Goal: Find specific page/section: Find specific page/section

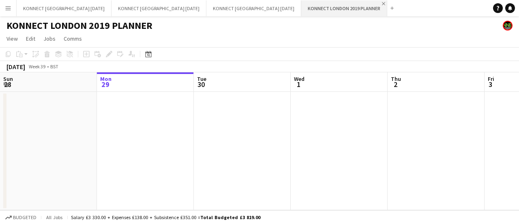
click at [382, 4] on app-icon "Close" at bounding box center [383, 3] width 3 height 3
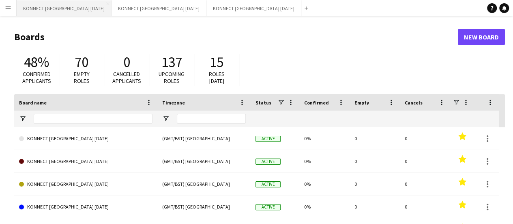
type input "***"
click at [65, 8] on button "KONNECT [GEOGRAPHIC_DATA] [DATE] Close" at bounding box center [64, 8] width 95 height 16
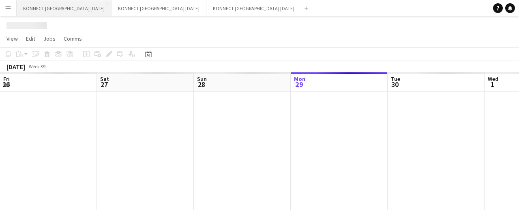
scroll to position [0, 194]
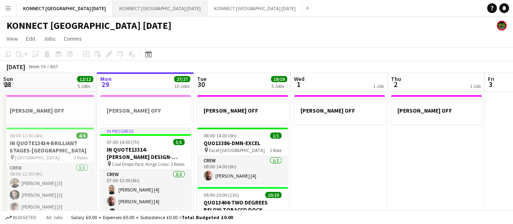
click at [137, 4] on button "KONNECT [GEOGRAPHIC_DATA] [DATE] Close" at bounding box center [160, 8] width 95 height 16
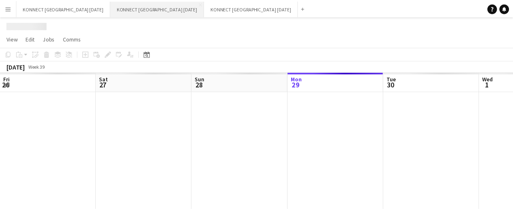
scroll to position [0, 194]
